Goal: Task Accomplishment & Management: Manage account settings

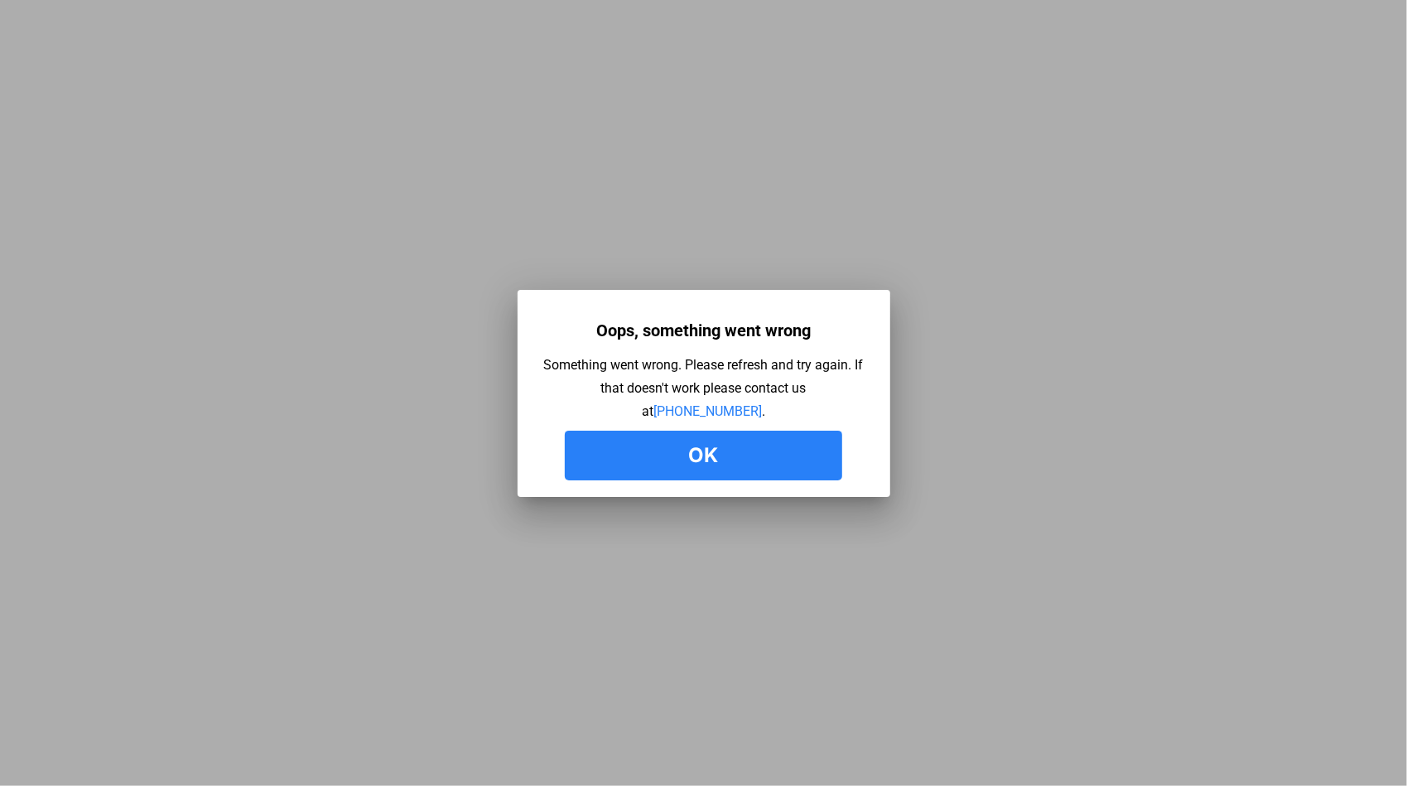
click at [709, 471] on button "Ok" at bounding box center [703, 456] width 277 height 50
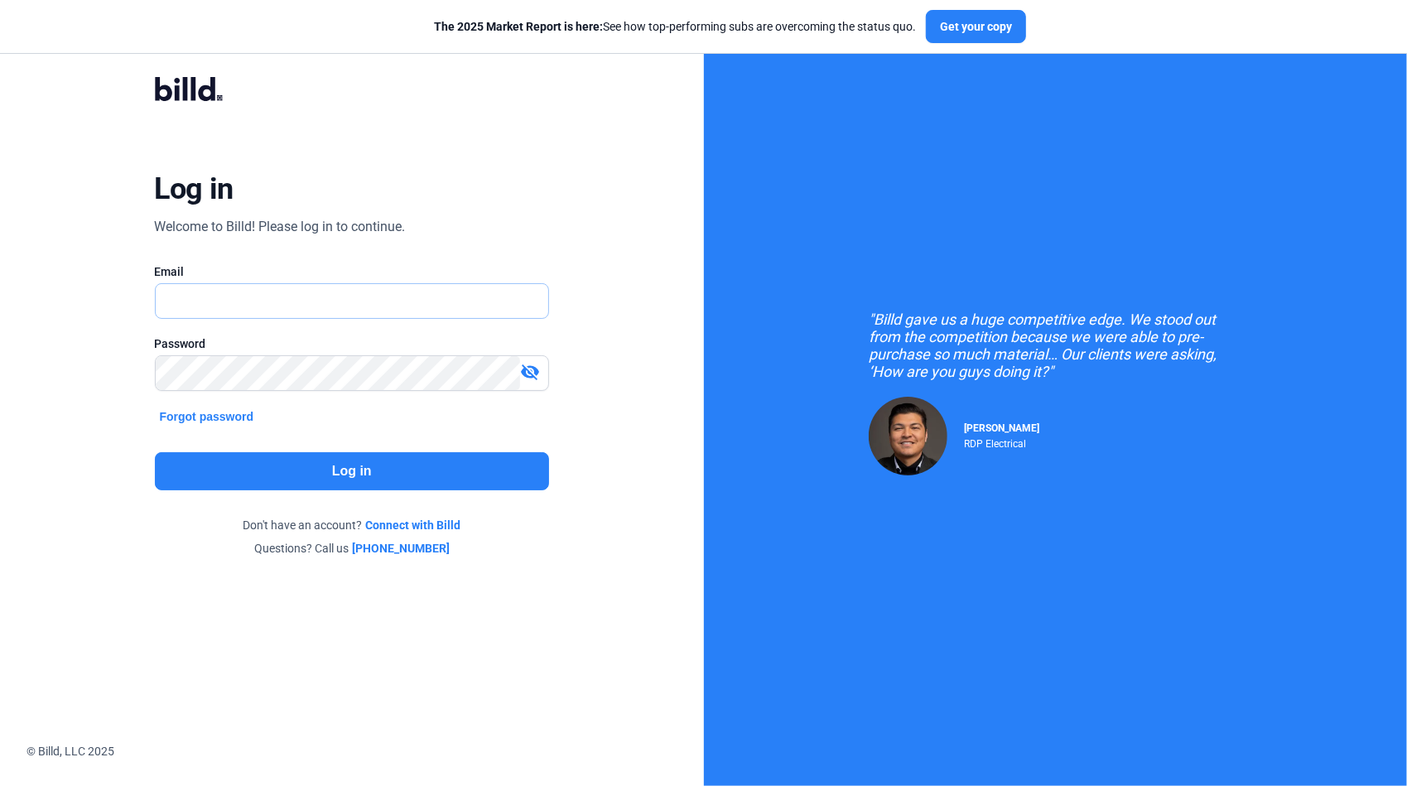
click at [268, 292] on input "text" at bounding box center [352, 301] width 393 height 34
type input "gus.lima@quaqlityfirstelectric.com"
click at [314, 470] on button "Log in" at bounding box center [352, 471] width 395 height 38
